Goal: Information Seeking & Learning: Understand process/instructions

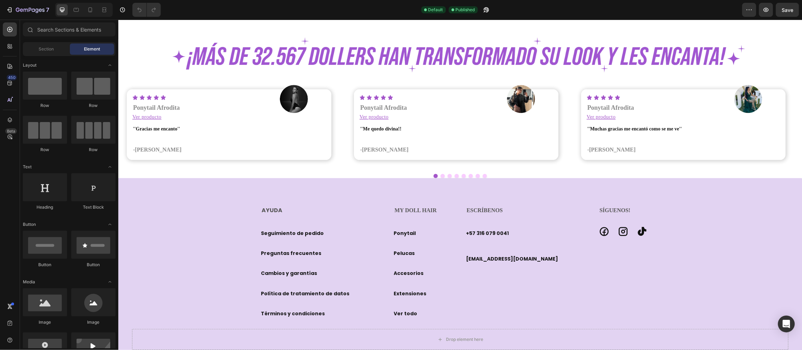
scroll to position [1640, 0]
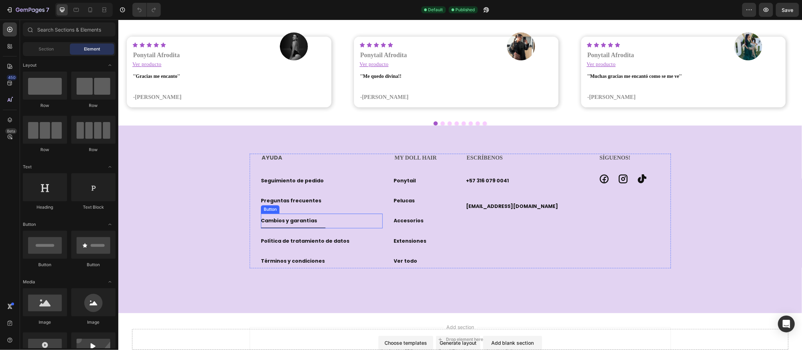
click at [311, 226] on link "Cambios y garantías" at bounding box center [293, 220] width 65 height 14
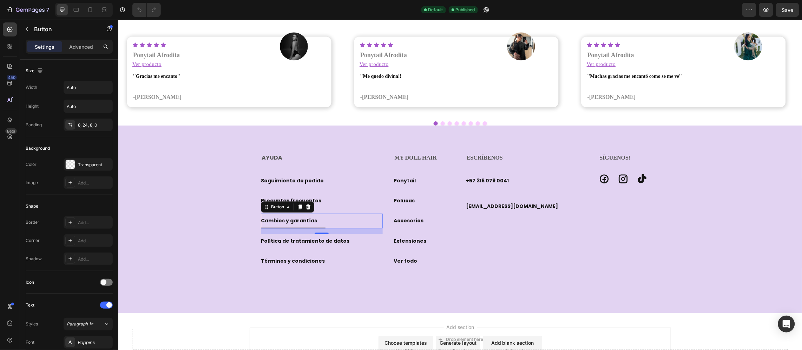
click at [311, 226] on link "Cambios y garantías" at bounding box center [293, 220] width 65 height 14
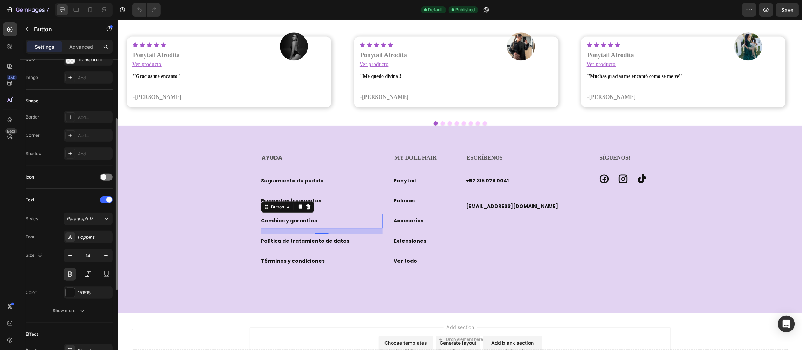
scroll to position [248, 0]
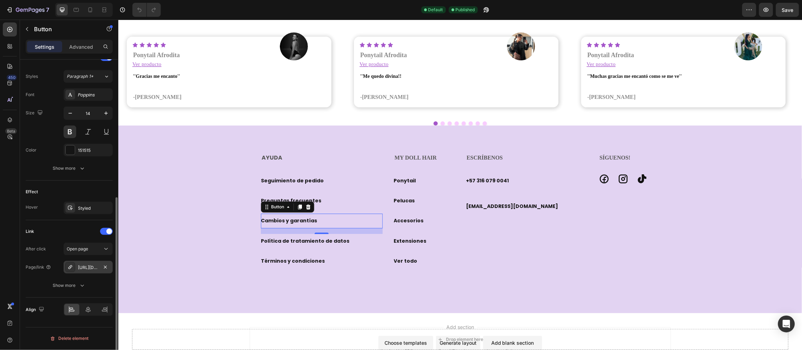
click at [92, 263] on div "https://www.vip.mydollhairshop.com/cambios-y-garantias" at bounding box center [88, 267] width 49 height 13
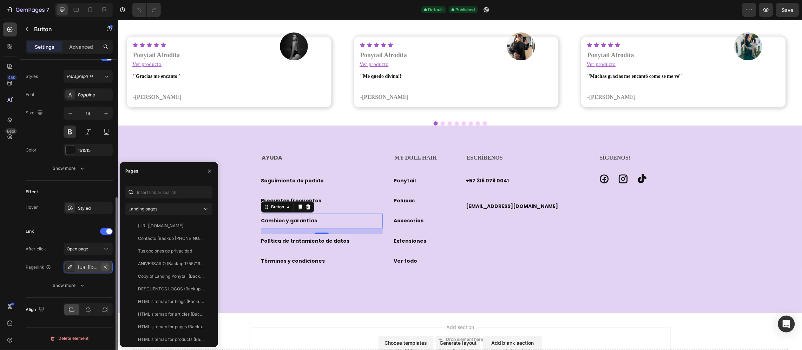
click at [107, 267] on icon "button" at bounding box center [106, 268] width 6 height 6
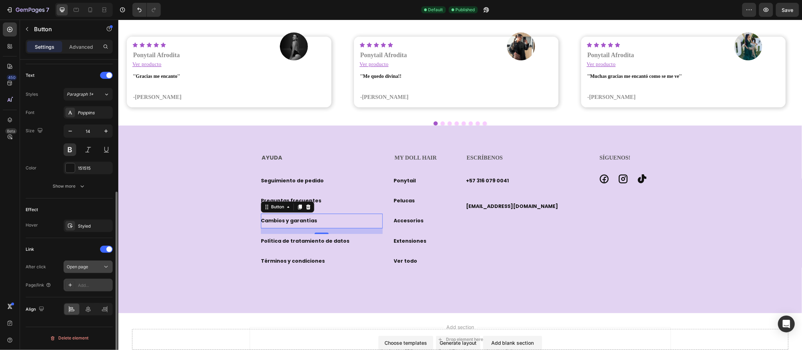
scroll to position [230, 0]
click at [88, 282] on div "Add..." at bounding box center [88, 285] width 49 height 13
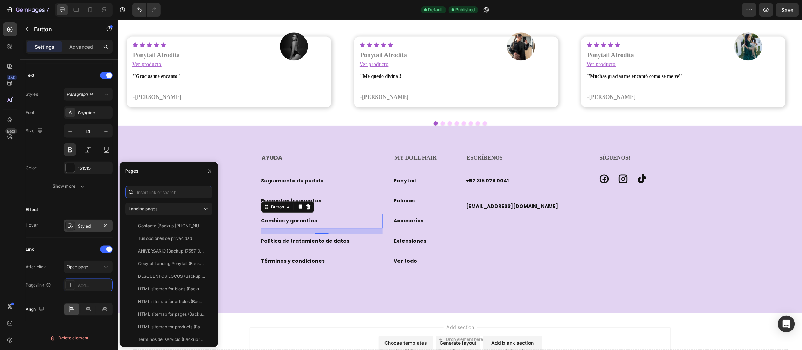
paste input "https://mydollhair.co/pages/cambios-y-garantias"
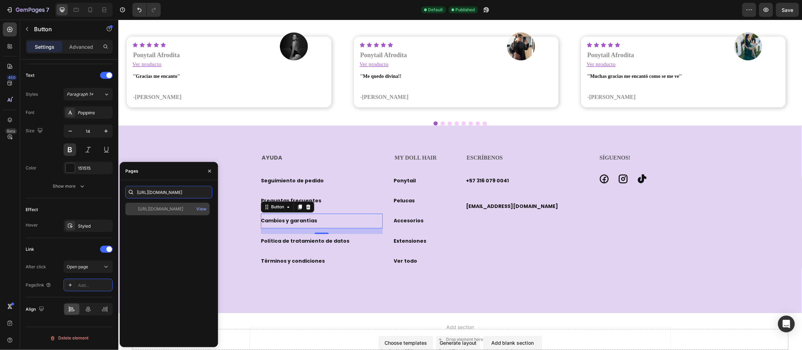
type input "https://mydollhair.co/pages/cambios-y-garantias"
click at [153, 206] on div "https://mydollhair.co/pages/cambios-y-garantias" at bounding box center [160, 209] width 45 height 6
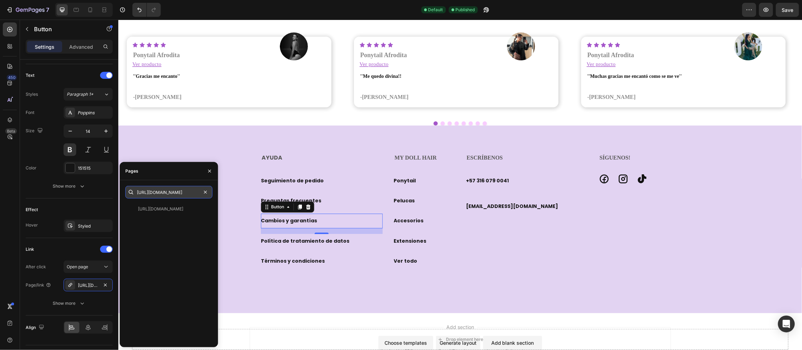
click at [161, 194] on input "https://mydollhair.co/pages/cambios-y-garantias" at bounding box center [168, 192] width 87 height 13
click at [215, 153] on div "AYUDA Heading Seguimiento de pedido Button Preguntas frecuentes Button Cambios …" at bounding box center [460, 219] width 684 height 132
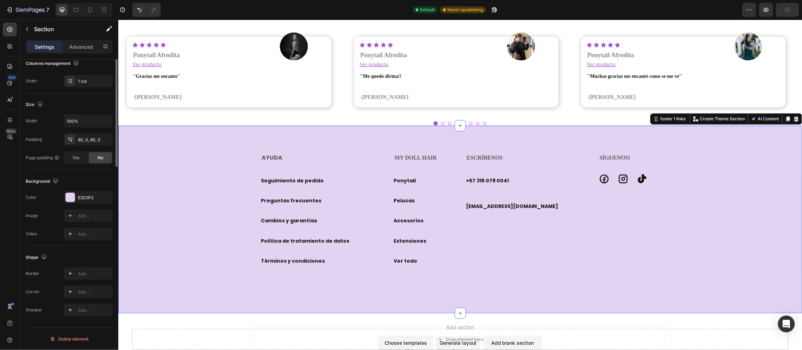
scroll to position [0, 0]
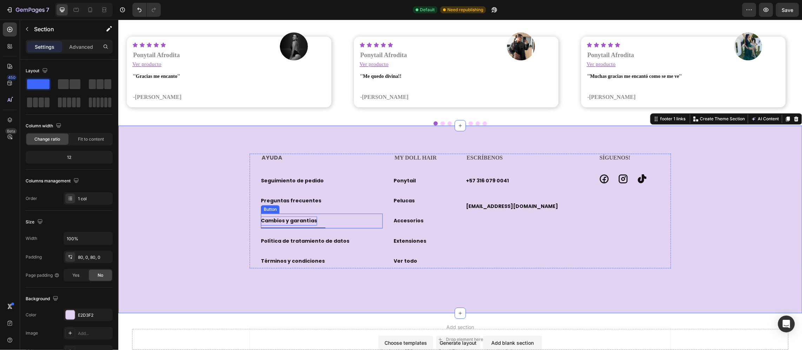
click at [301, 216] on p "Cambios y garantías" at bounding box center [289, 220] width 56 height 9
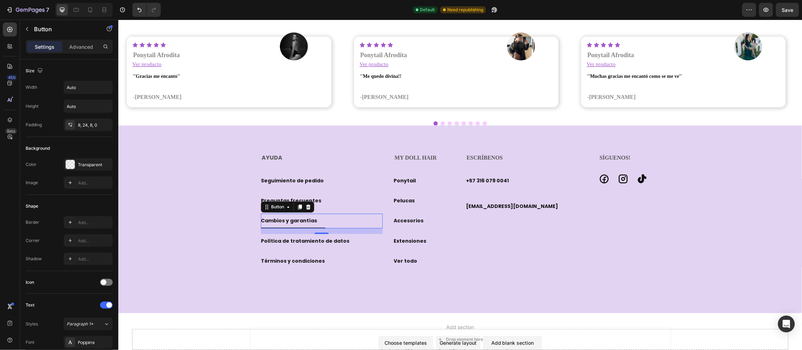
click at [315, 218] on link "Cambios y garantías" at bounding box center [293, 220] width 65 height 14
click at [195, 259] on div "AYUDA Heading Seguimiento de pedido Button Preguntas frecuentes Button Cambios …" at bounding box center [460, 219] width 684 height 132
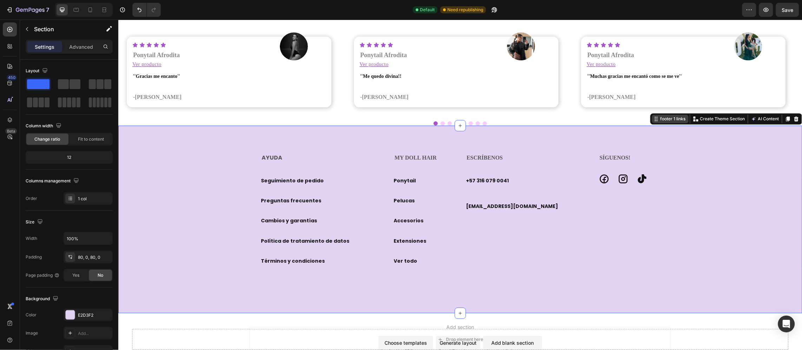
click at [662, 120] on div "footer 1 links" at bounding box center [673, 119] width 28 height 6
click at [28, 13] on icon "button" at bounding box center [30, 10] width 29 height 6
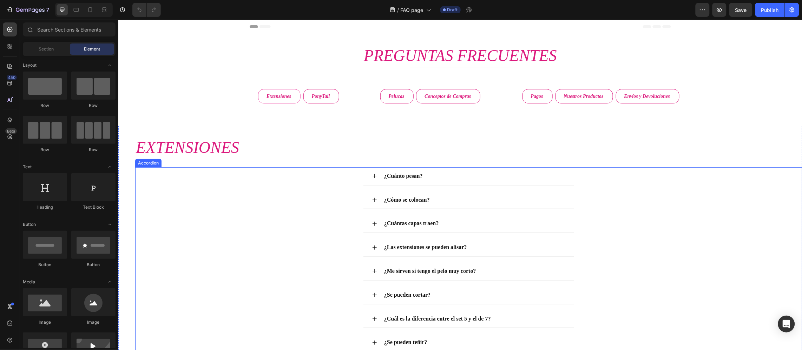
click at [350, 184] on div "¿Cuánto pesan?" at bounding box center [468, 176] width 666 height 18
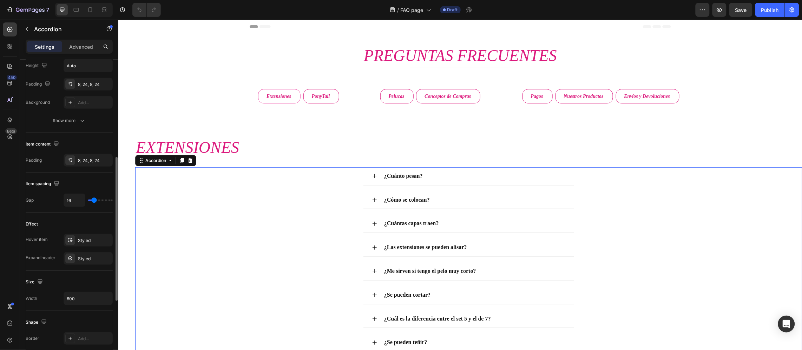
scroll to position [263, 0]
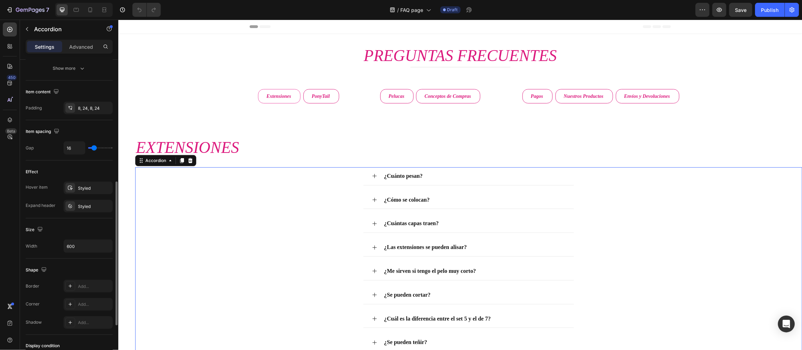
click at [461, 176] on div "¿Cuánto pesan?" at bounding box center [474, 176] width 183 height 12
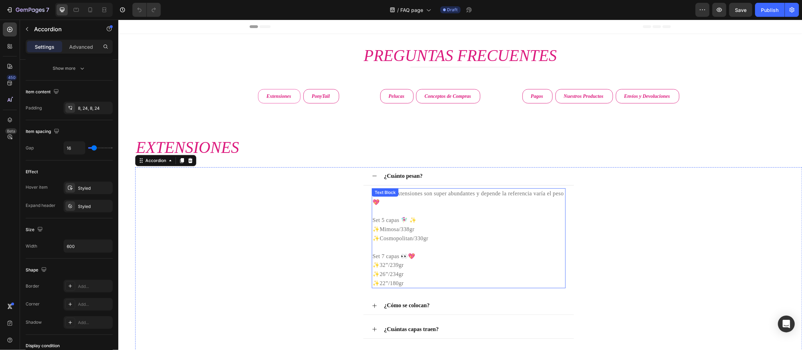
click at [441, 215] on p at bounding box center [468, 211] width 192 height 9
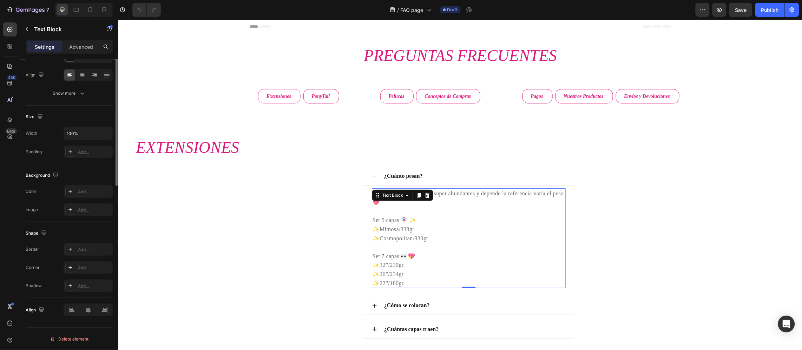
scroll to position [0, 0]
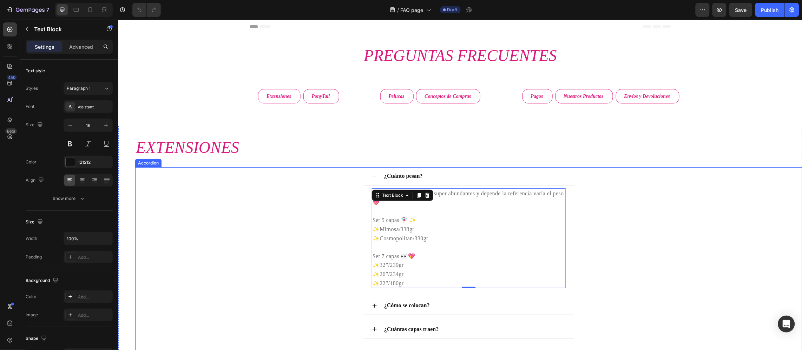
click at [434, 178] on div "¿Cuánto pesan?" at bounding box center [474, 176] width 183 height 12
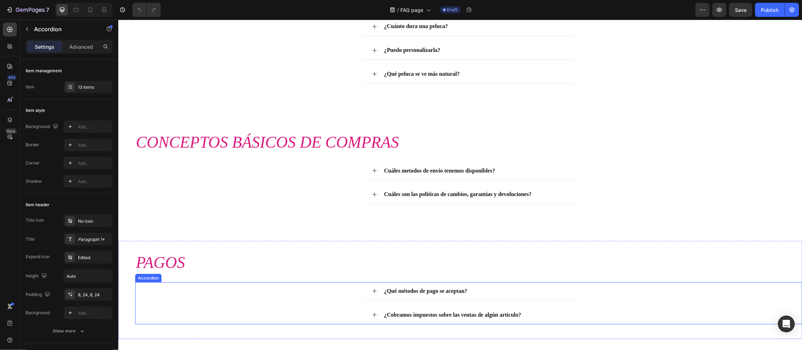
scroll to position [1053, 0]
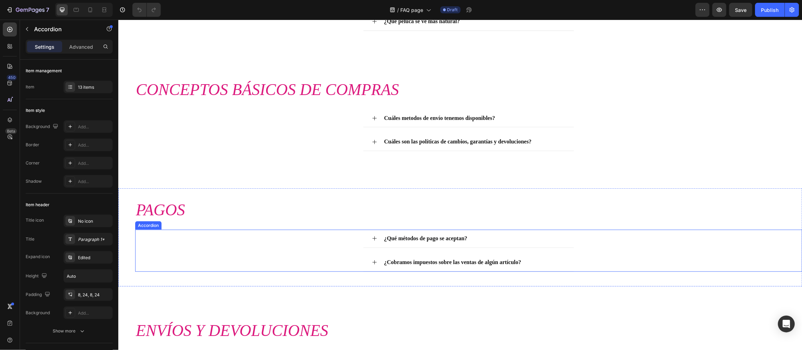
click at [434, 239] on p "¿Qué métodos de pago se aceptan?" at bounding box center [425, 239] width 83 height 10
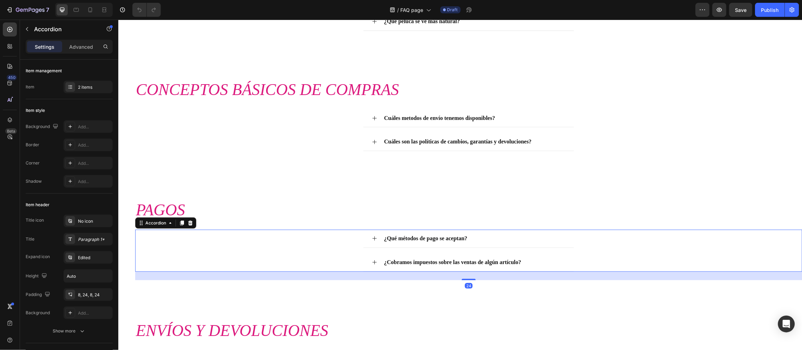
click at [372, 241] on icon at bounding box center [375, 239] width 6 height 6
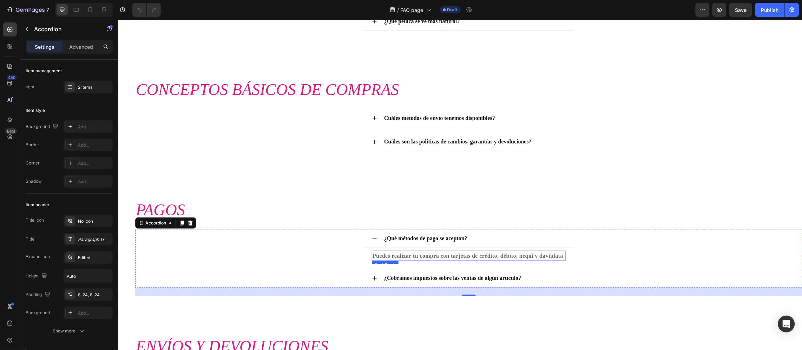
click at [399, 259] on strong "Puedes realizar tu compra con tarjetas de crédito, débito, nequi y daviplata" at bounding box center [467, 256] width 191 height 6
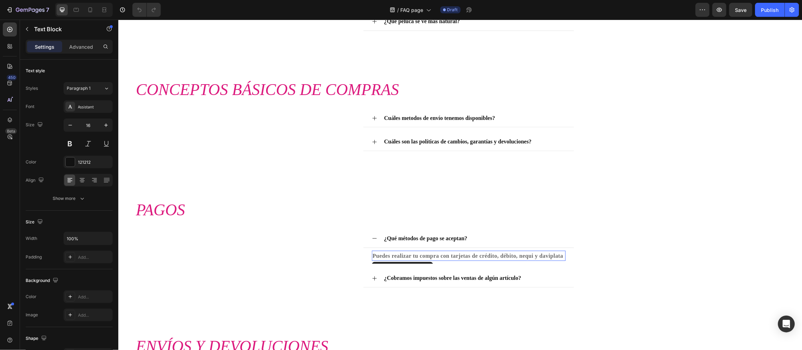
click at [399, 259] on strong "Puedes realizar tu compra con tarjetas de crédito, débito, nequi y daviplata" at bounding box center [467, 256] width 191 height 6
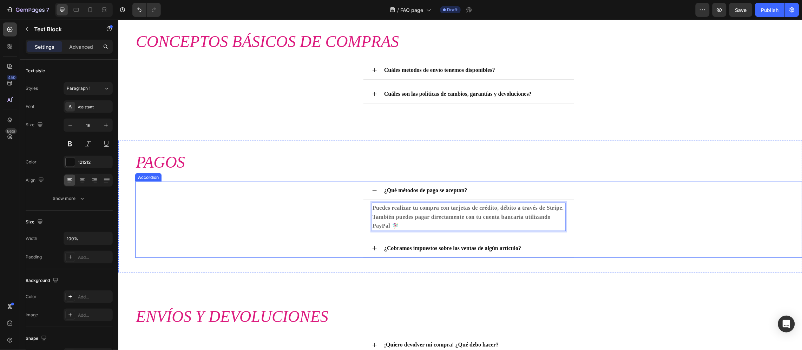
scroll to position [1106, 0]
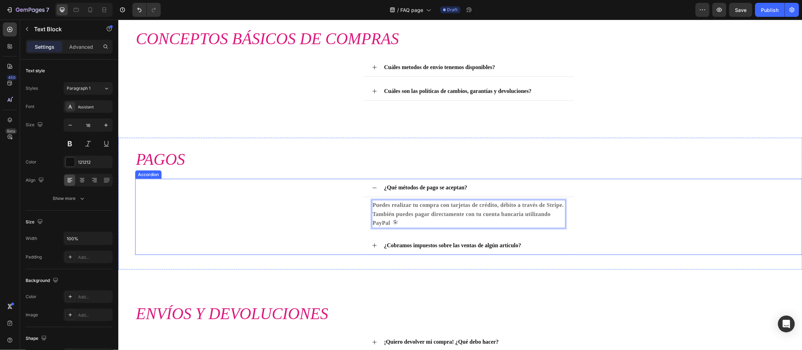
click at [397, 242] on p "¿Cobramos impuestos sobre las ventas de algún artículo?" at bounding box center [452, 246] width 137 height 10
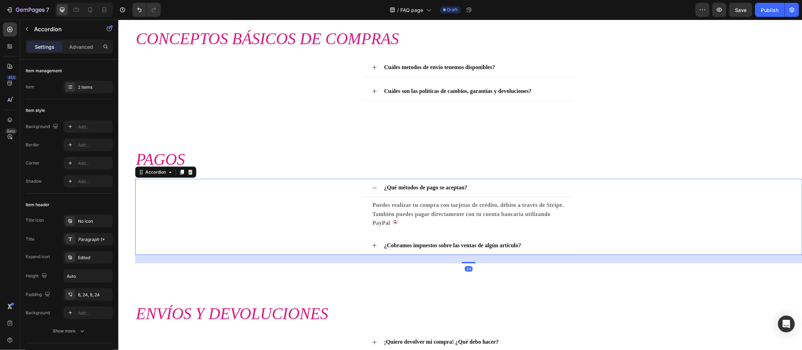
click at [376, 245] on div "¿Cobramos impuestos sobre las ventas de algún artículo?" at bounding box center [468, 246] width 211 height 18
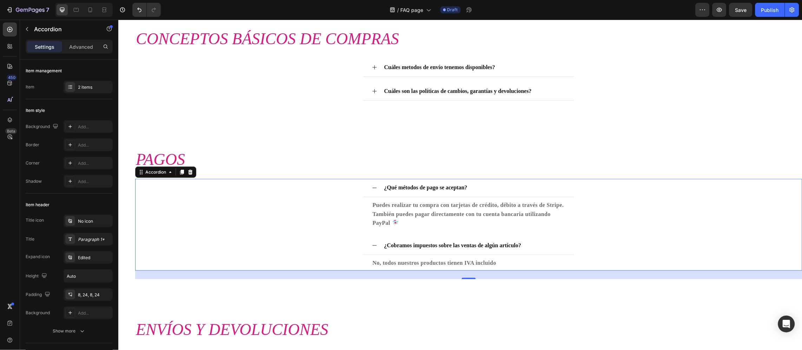
click at [519, 191] on div "¿Qué métodos de pago se aceptan?" at bounding box center [474, 188] width 183 height 12
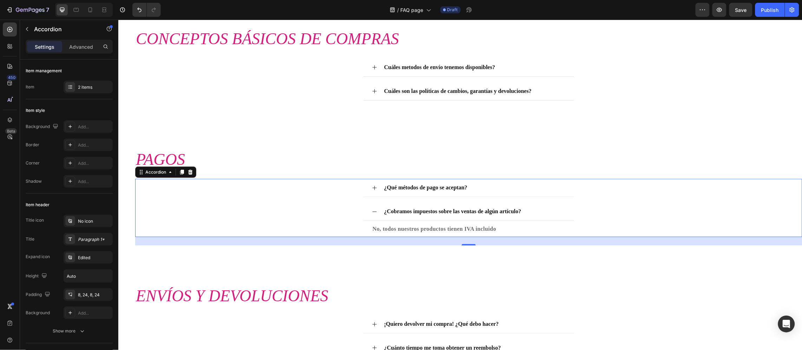
click at [541, 211] on div "¿Cobramos impuestos sobre las ventas de algún artículo?" at bounding box center [474, 211] width 183 height 12
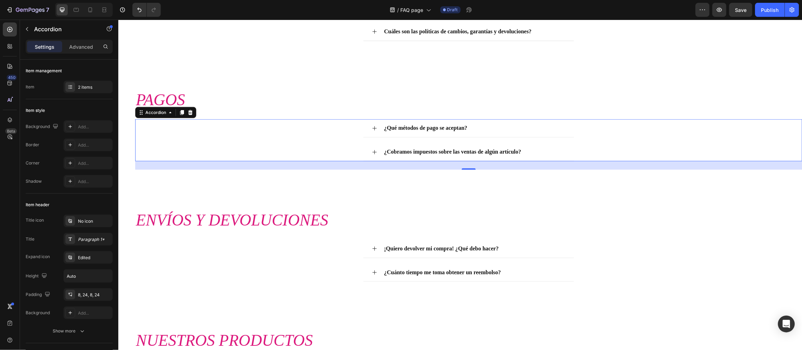
scroll to position [1211, 0]
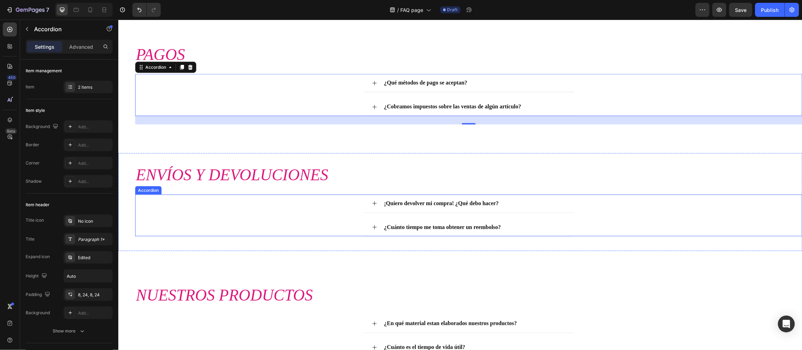
click at [497, 207] on div "¡Quiero devolver mi compra! ¿Qué debo hacer?" at bounding box center [474, 203] width 183 height 12
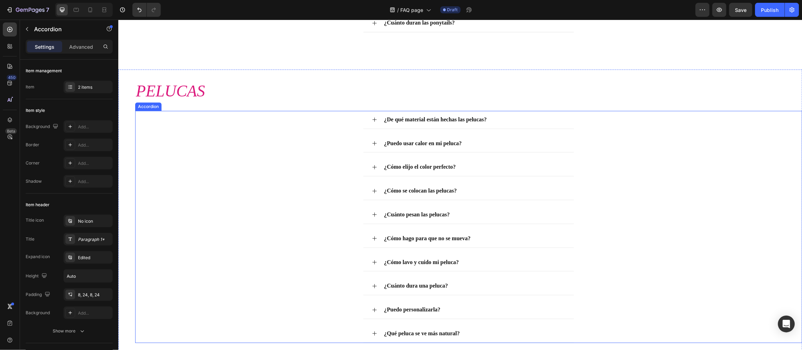
scroll to position [737, 0]
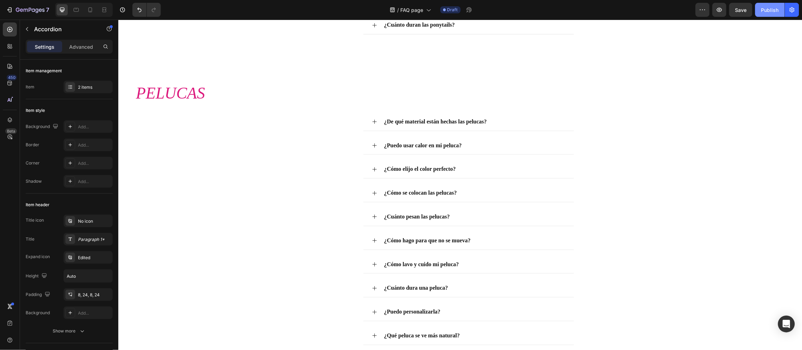
click at [762, 8] on div "Publish" at bounding box center [770, 9] width 18 height 7
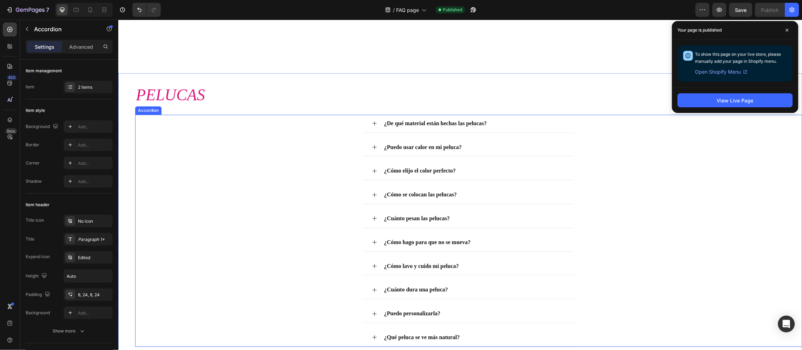
scroll to position [947, 0]
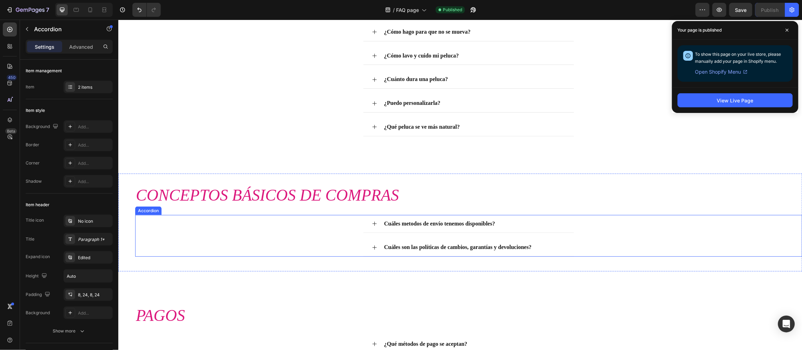
click at [515, 220] on div "Cuáles metodos de envío tenemos disponibles?" at bounding box center [474, 224] width 183 height 12
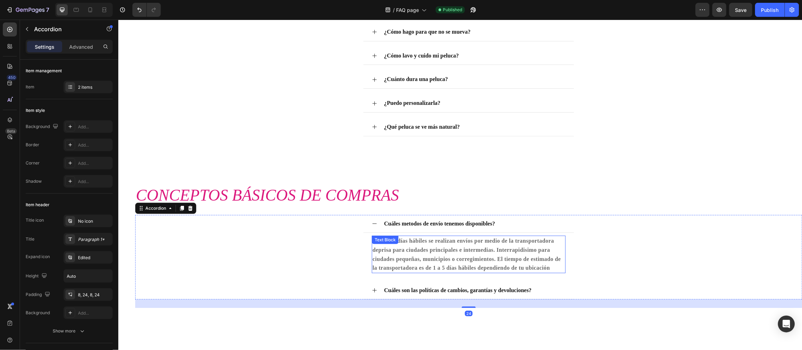
click at [490, 261] on strong "Todos los días hábiles se realizan envíos por medio de la transportadora depris…" at bounding box center [466, 254] width 189 height 33
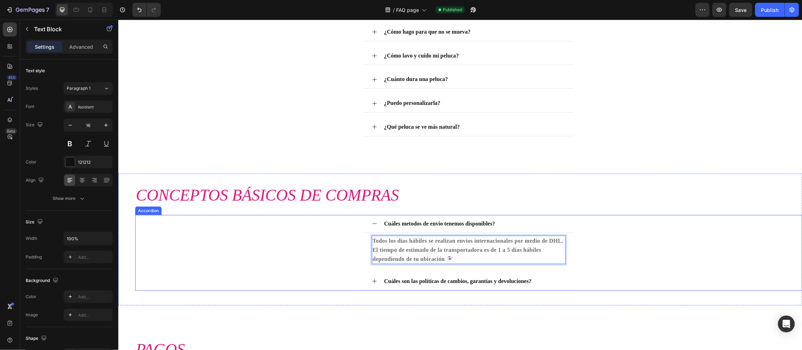
click at [508, 288] on div "Cuáles son las políticas de cambios, garantías y devoluciones?" at bounding box center [458, 281] width 150 height 12
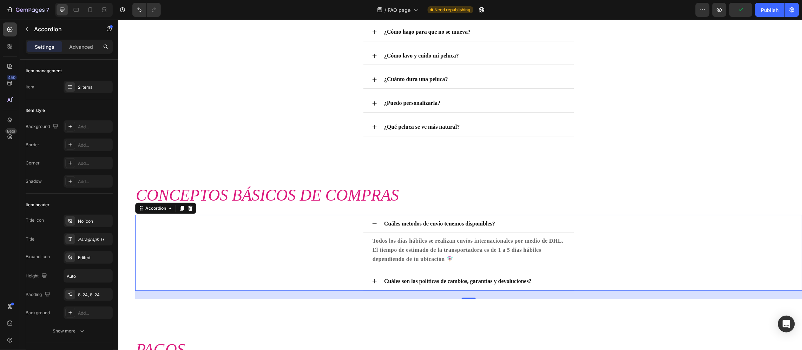
click at [373, 284] on icon at bounding box center [375, 281] width 6 height 6
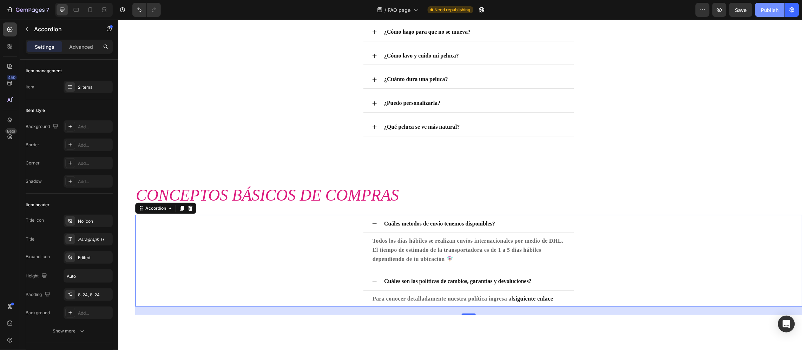
click at [774, 12] on div "Publish" at bounding box center [770, 9] width 18 height 7
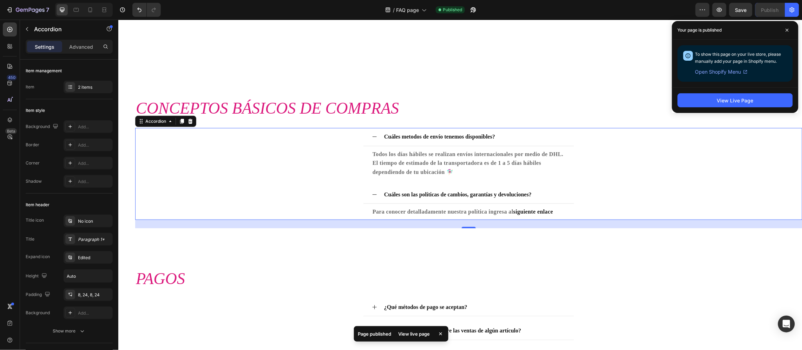
scroll to position [1105, 0]
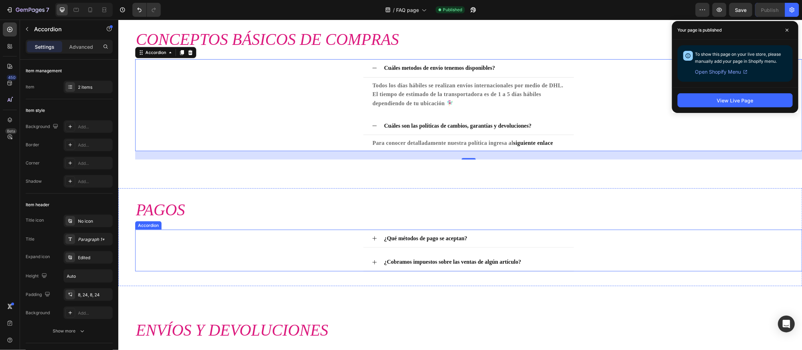
click at [506, 241] on div "¿Qué métodos de pago se aceptan?" at bounding box center [474, 238] width 183 height 12
